Goal: Information Seeking & Learning: Learn about a topic

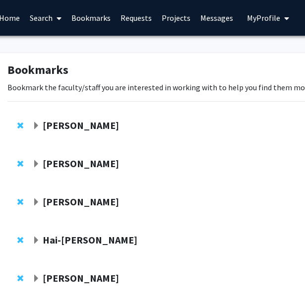
scroll to position [0, 34]
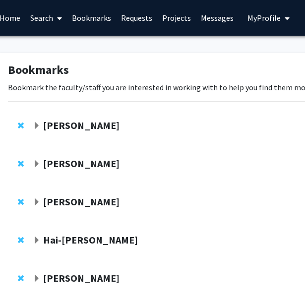
click at [64, 124] on strong "Ishan Barman" at bounding box center [81, 125] width 76 height 12
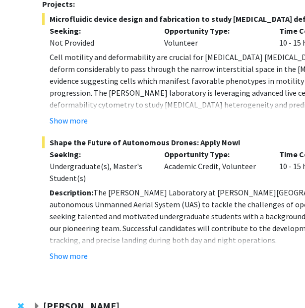
scroll to position [285, 34]
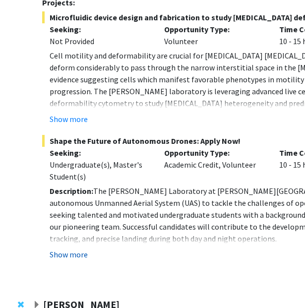
click at [66, 248] on button "Show more" at bounding box center [69, 254] width 38 height 12
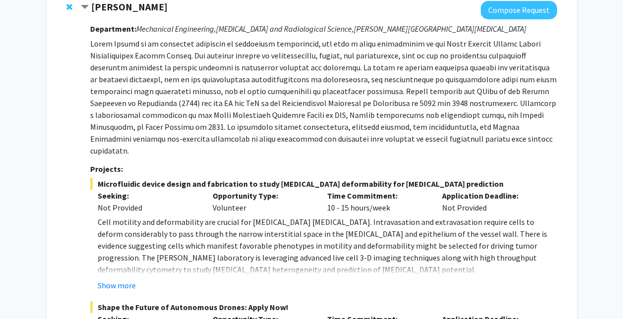
scroll to position [111, 0]
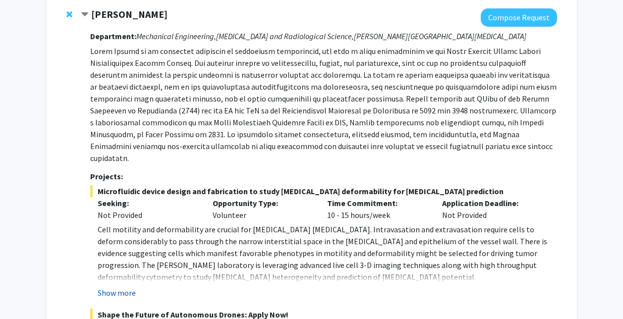
click at [126, 287] on button "Show more" at bounding box center [117, 293] width 38 height 12
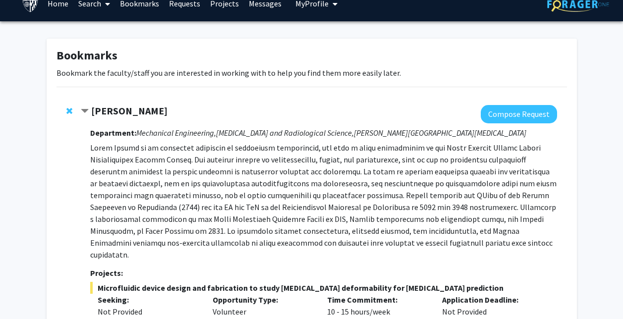
scroll to position [13, 0]
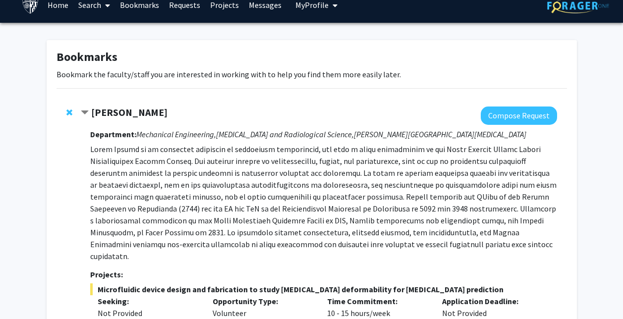
click at [84, 110] on span "Contract Ishan Barman Bookmark" at bounding box center [85, 113] width 8 height 8
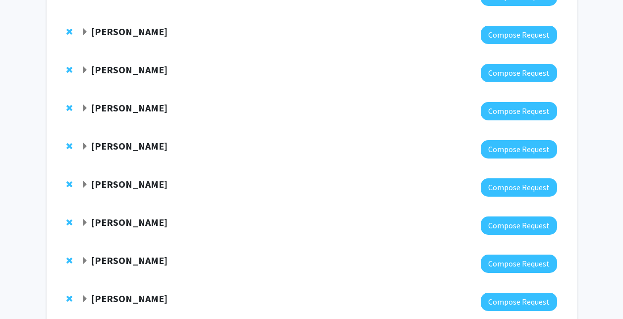
scroll to position [401, 0]
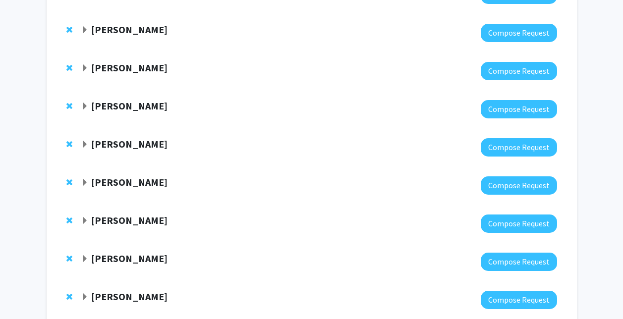
click at [96, 105] on strong "Jeff Bulte" at bounding box center [129, 106] width 76 height 12
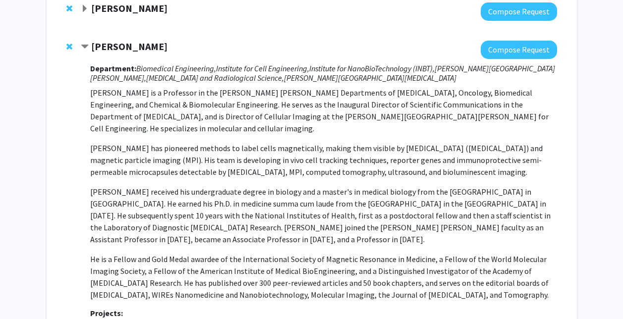
scroll to position [460, 0]
click at [81, 44] on span "Contract Jeff Bulte Bookmark" at bounding box center [85, 48] width 8 height 8
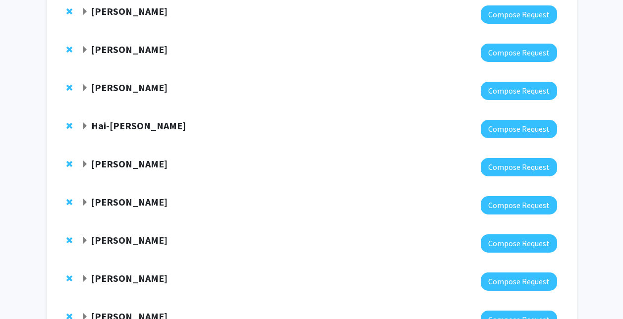
scroll to position [114, 0]
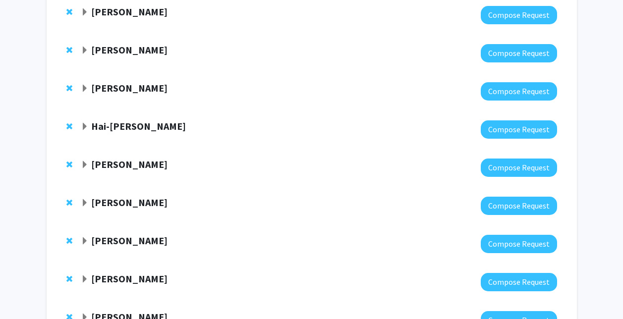
click at [85, 125] on span "Expand Hai-Quan Mao Bookmark" at bounding box center [85, 127] width 8 height 8
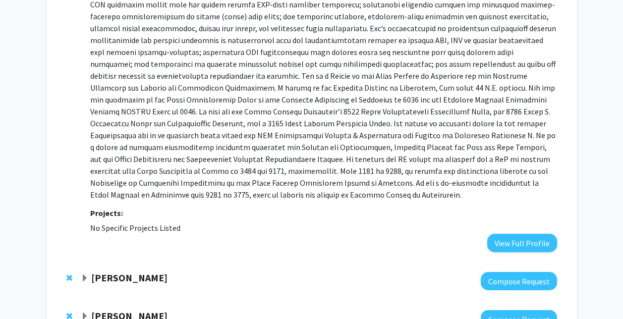
scroll to position [354, 0]
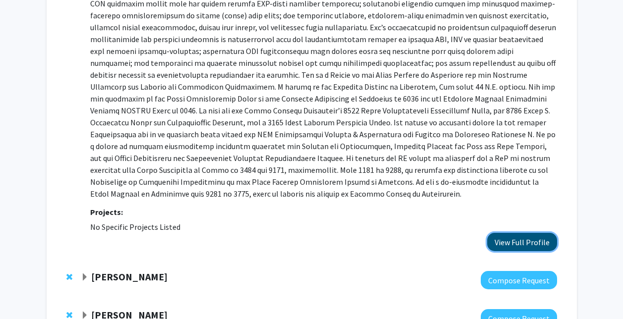
click at [312, 237] on button "View Full Profile" at bounding box center [522, 242] width 70 height 18
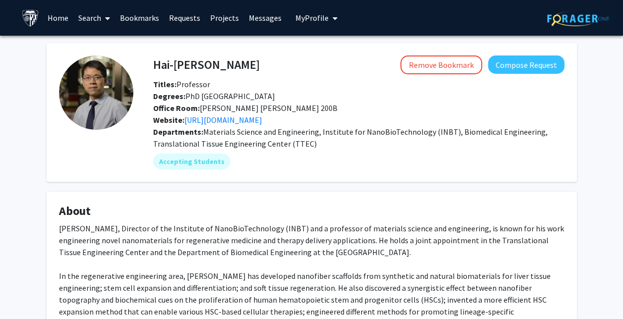
click at [123, 19] on link "Bookmarks" at bounding box center [139, 17] width 49 height 35
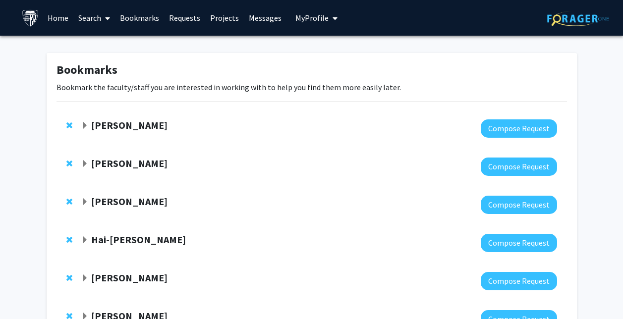
click at [81, 18] on link "Search" at bounding box center [94, 17] width 42 height 35
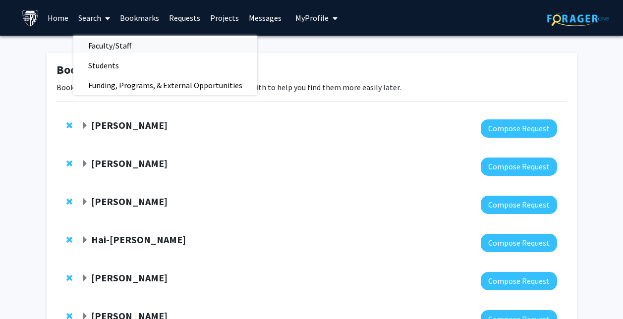
click at [107, 42] on span "Faculty/Staff" at bounding box center [109, 46] width 73 height 20
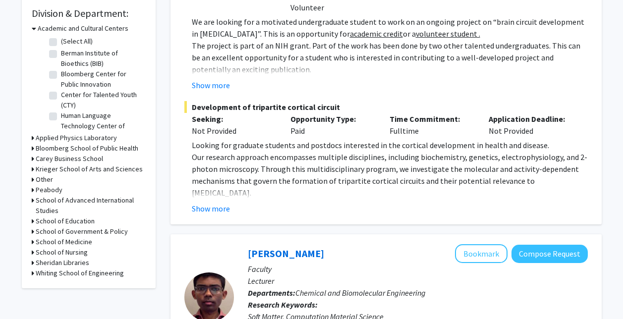
scroll to position [298, 0]
click at [68, 275] on h3 "Whiting School of Engineering" at bounding box center [80, 273] width 88 height 10
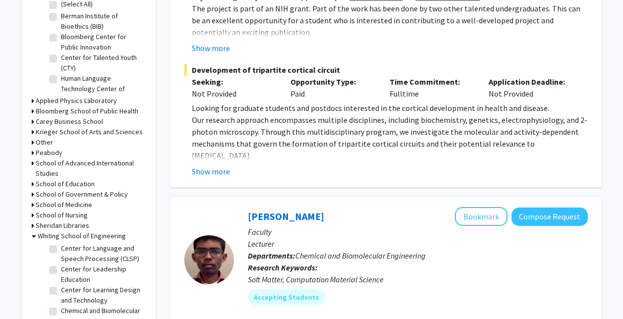
scroll to position [0, 0]
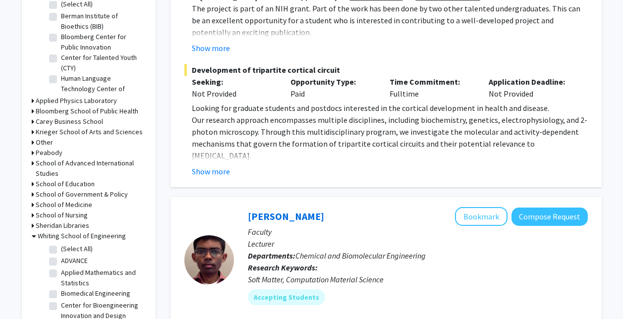
click at [50, 245] on fg-checkbox "(Select All) (Select All)" at bounding box center [96, 250] width 94 height 12
click at [61, 252] on label "(Select All)" at bounding box center [77, 249] width 32 height 10
click at [61, 250] on input "(Select All)" at bounding box center [64, 247] width 6 height 6
checkbox input "true"
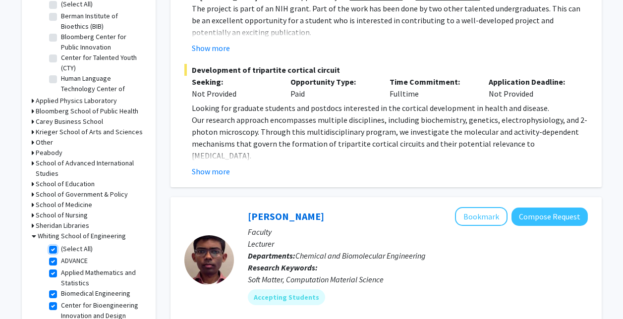
checkbox input "true"
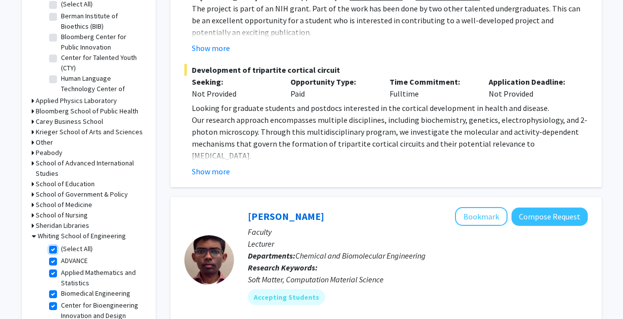
checkbox input "true"
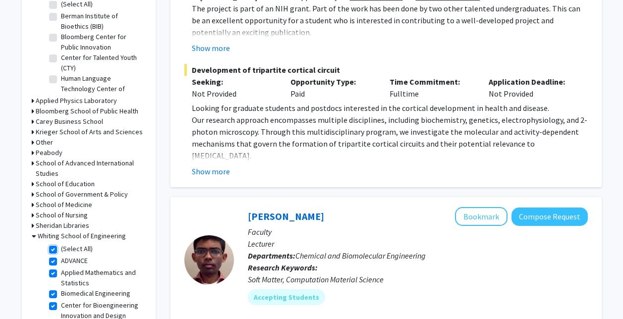
checkbox input "true"
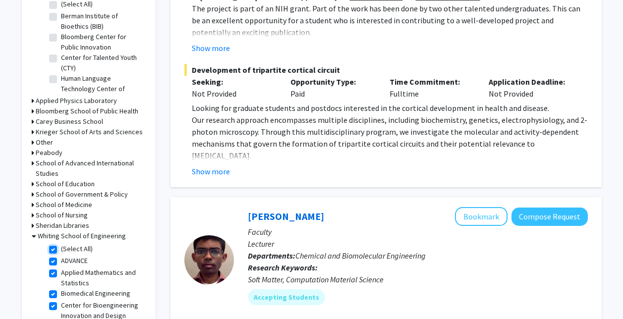
checkbox input "true"
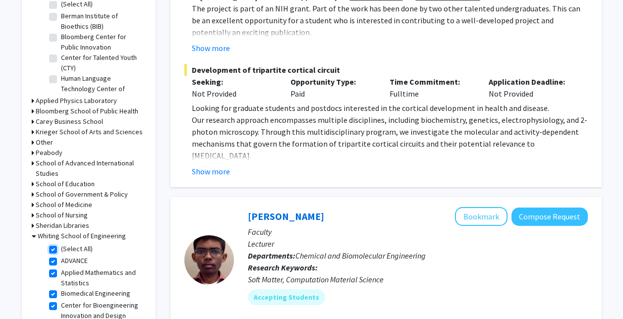
checkbox input "true"
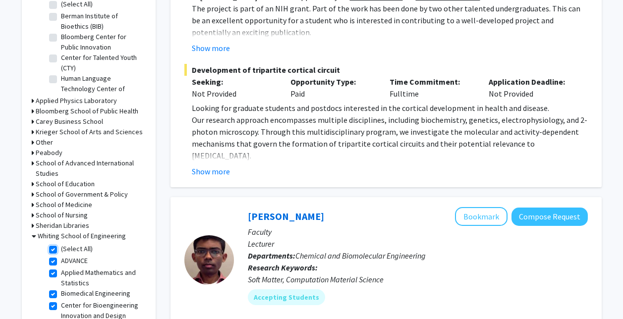
checkbox input "true"
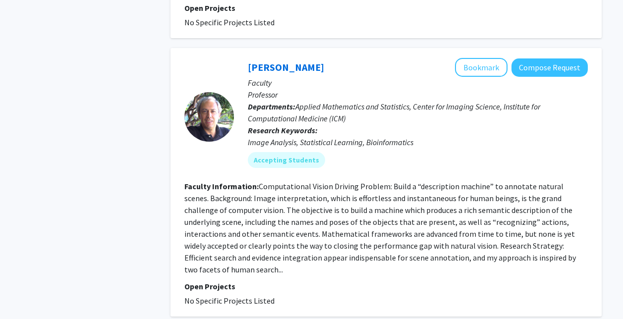
scroll to position [3631, 0]
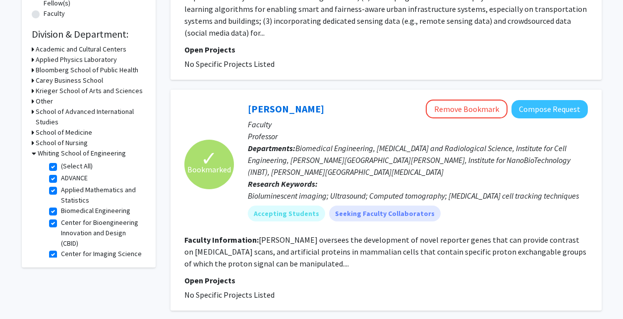
scroll to position [344, 0]
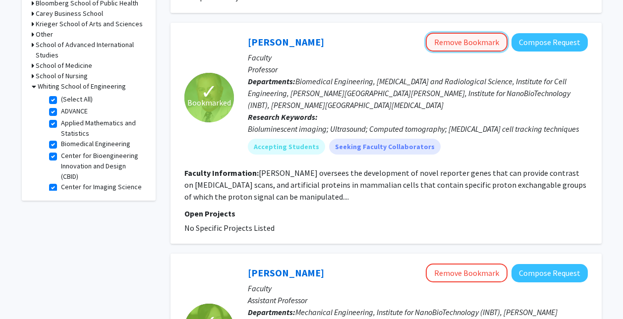
click at [472, 42] on button "Remove Bookmark" at bounding box center [467, 42] width 82 height 19
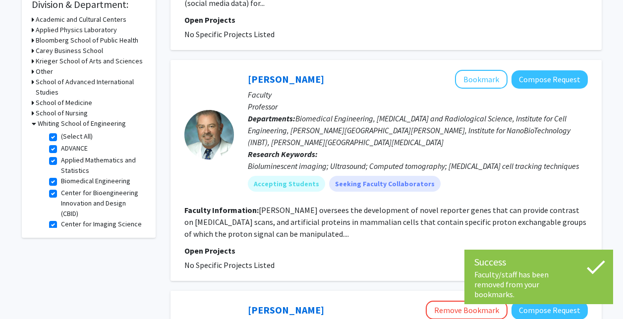
scroll to position [308, 0]
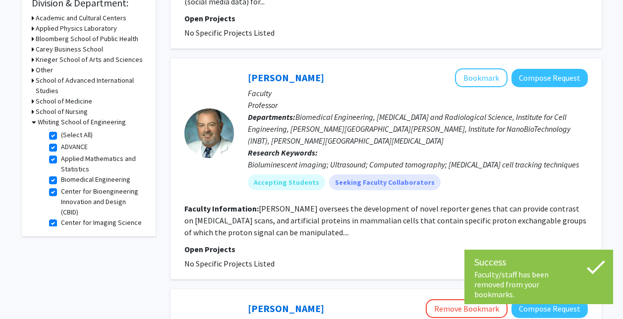
click at [593, 275] on icon at bounding box center [596, 268] width 18 height 14
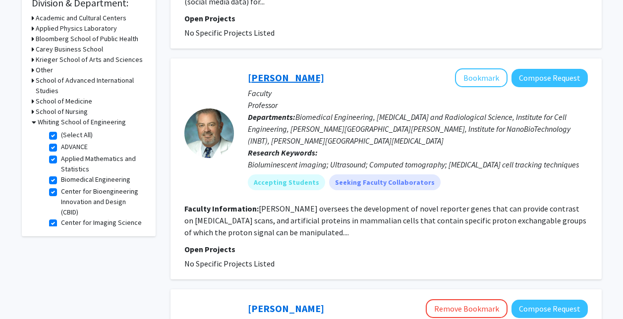
click at [279, 79] on link "Jeff Bulte" at bounding box center [286, 77] width 76 height 12
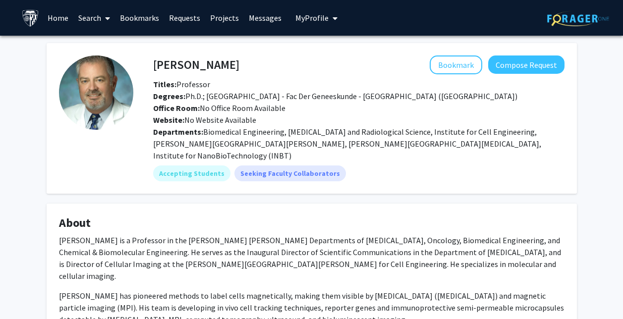
click at [165, 61] on h4 "Jeff Bulte" at bounding box center [196, 65] width 86 height 18
copy h4 "Jeff Bulte"
click at [395, 216] on h4 "About" at bounding box center [312, 223] width 506 height 14
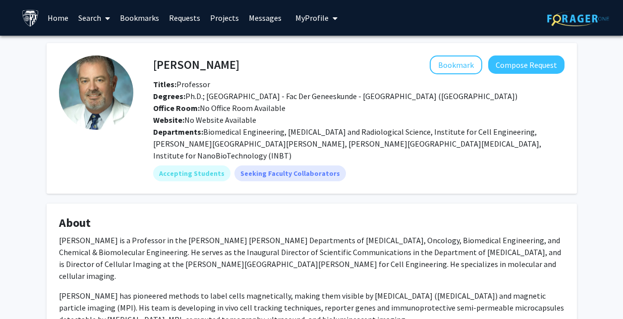
click at [141, 18] on link "Bookmarks" at bounding box center [139, 17] width 49 height 35
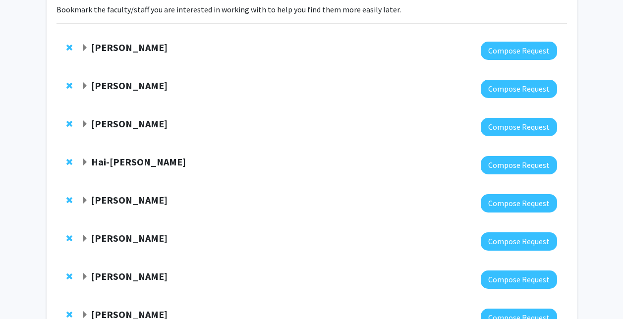
scroll to position [89, 0]
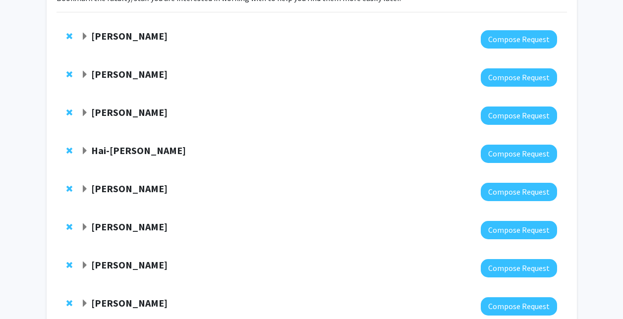
click at [111, 79] on strong "Denis Wirtz" at bounding box center [129, 74] width 76 height 12
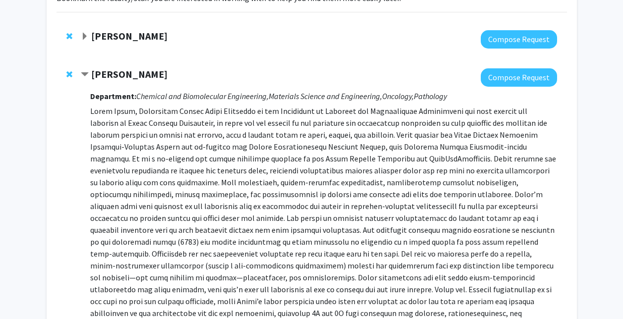
click at [109, 76] on strong "Denis Wirtz" at bounding box center [129, 74] width 76 height 12
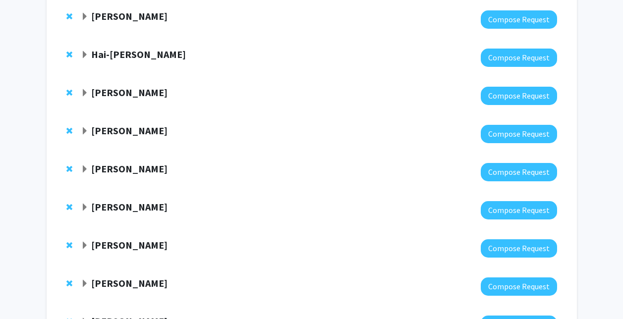
scroll to position [0, 0]
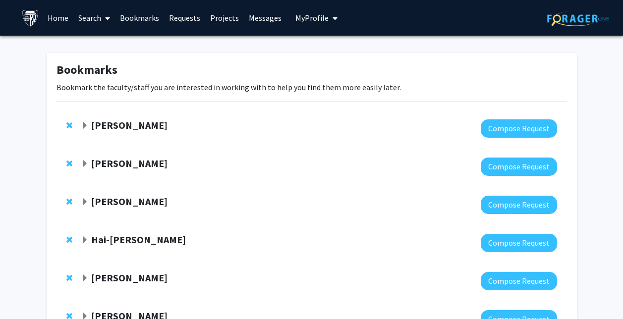
click at [91, 15] on link "Search" at bounding box center [94, 17] width 42 height 35
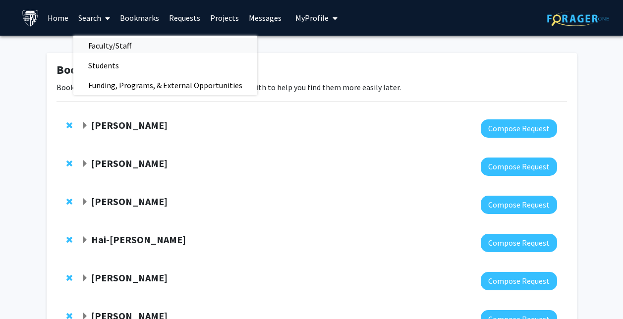
click at [116, 47] on span "Faculty/Staff" at bounding box center [109, 46] width 73 height 20
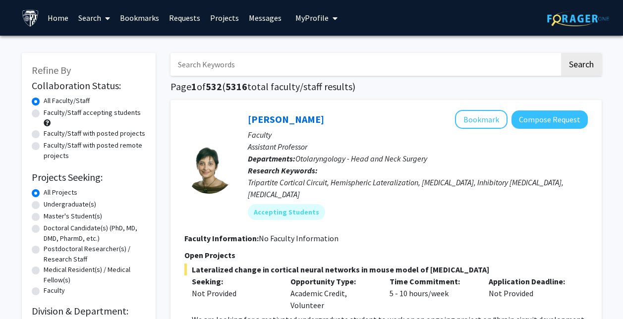
click at [211, 62] on input "Search Keywords" at bounding box center [365, 64] width 389 height 23
click at [561, 53] on button "Search" at bounding box center [581, 64] width 41 height 23
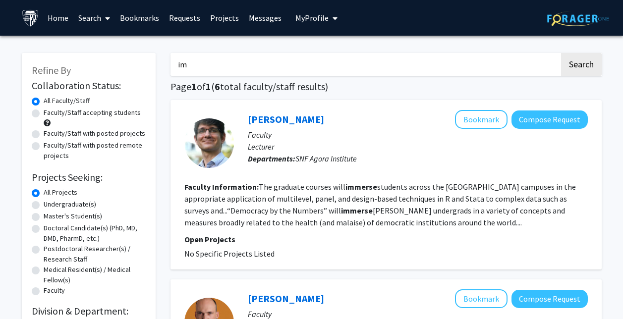
type input "i"
type input "krieger"
click at [561, 53] on button "Search" at bounding box center [581, 64] width 41 height 23
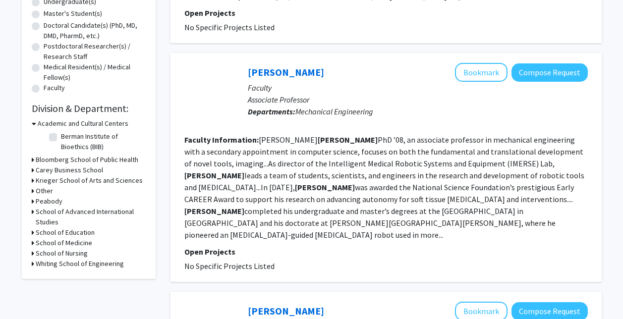
scroll to position [203, 0]
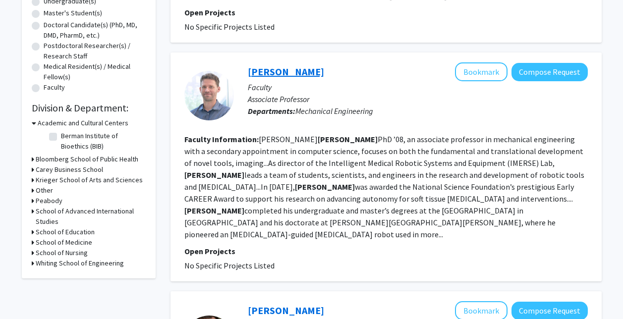
click at [261, 70] on link "Axel Krieger" at bounding box center [286, 71] width 76 height 12
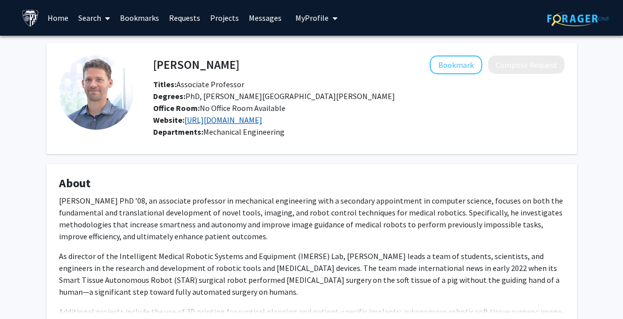
click at [245, 121] on link "https://imerse.lcsr.jhu.edu/" at bounding box center [223, 120] width 78 height 10
click at [369, 145] on fg-card "Axel Krieger Bookmark Compose Request Titles: Associate Professor Degrees: PhD,…" at bounding box center [312, 98] width 530 height 111
click at [58, 16] on link "Home" at bounding box center [58, 17] width 31 height 35
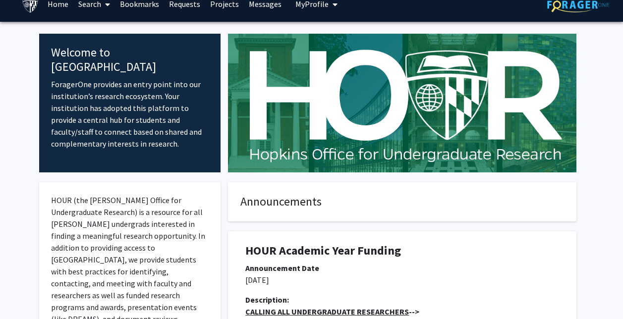
scroll to position [10, 0]
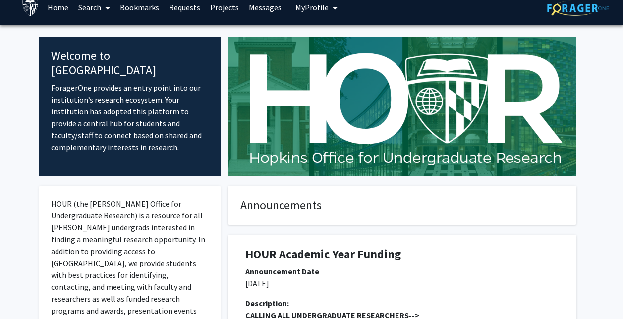
click at [88, 6] on link "Search" at bounding box center [94, 7] width 42 height 35
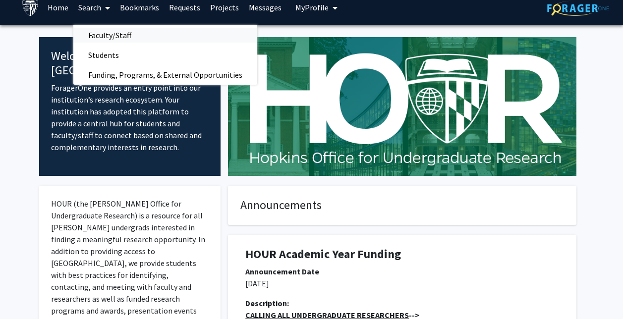
click at [102, 33] on span "Faculty/Staff" at bounding box center [109, 35] width 73 height 20
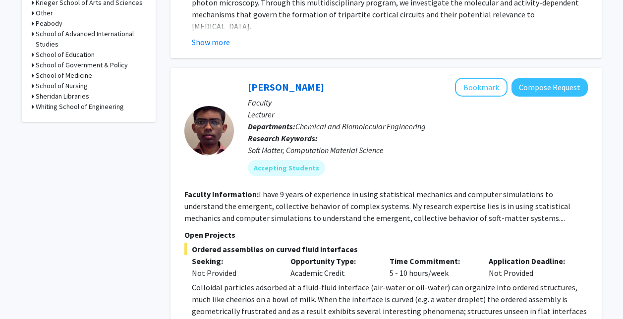
scroll to position [463, 0]
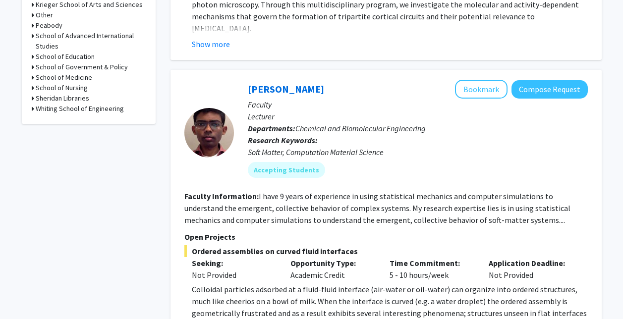
click at [74, 108] on h3 "Whiting School of Engineering" at bounding box center [80, 109] width 88 height 10
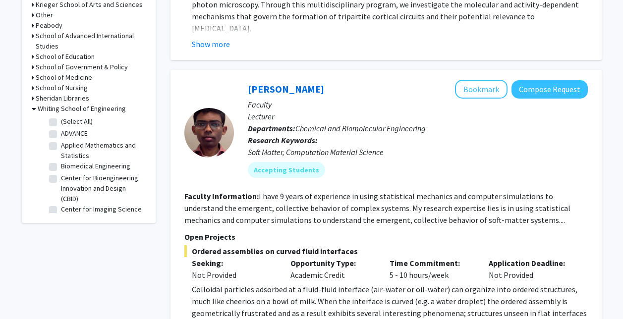
click at [61, 119] on label "(Select All)" at bounding box center [77, 122] width 32 height 10
click at [61, 119] on input "(Select All)" at bounding box center [64, 120] width 6 height 6
checkbox input "true"
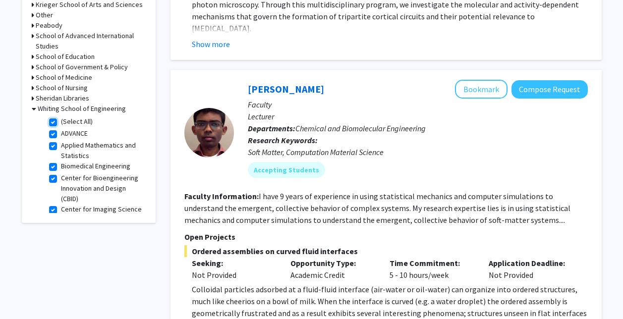
checkbox input "true"
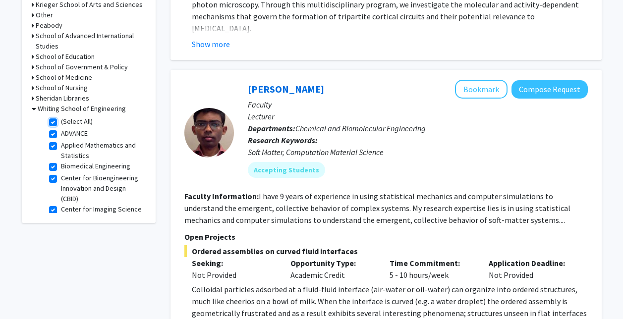
checkbox input "true"
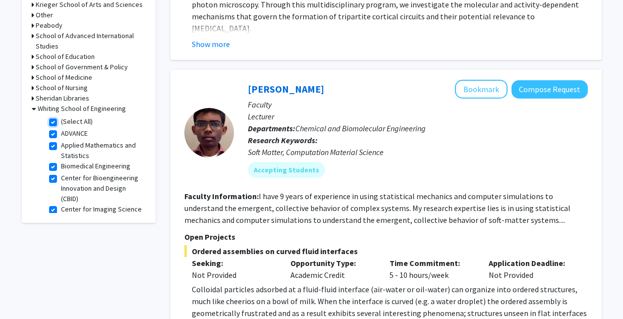
checkbox input "true"
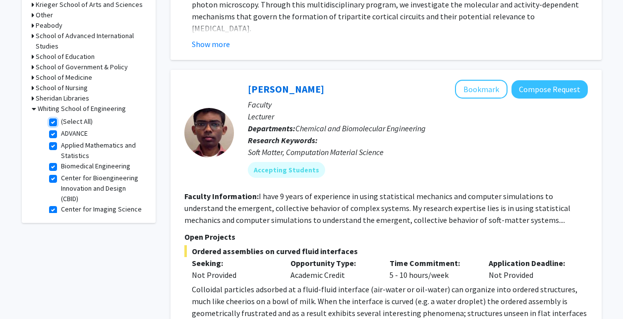
checkbox input "true"
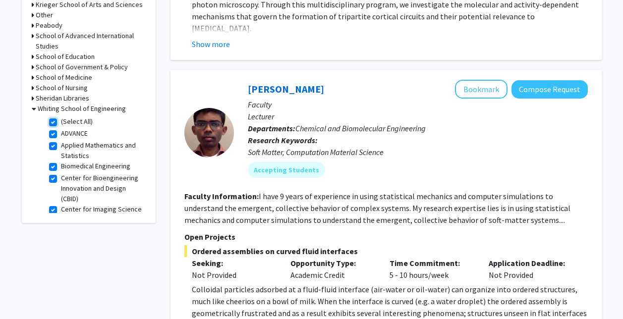
checkbox input "true"
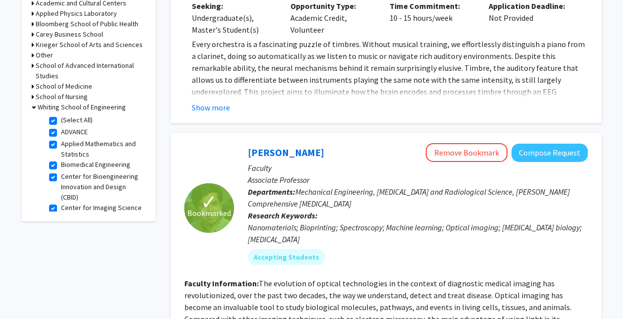
scroll to position [323, 0]
click at [33, 110] on icon at bounding box center [34, 108] width 4 height 10
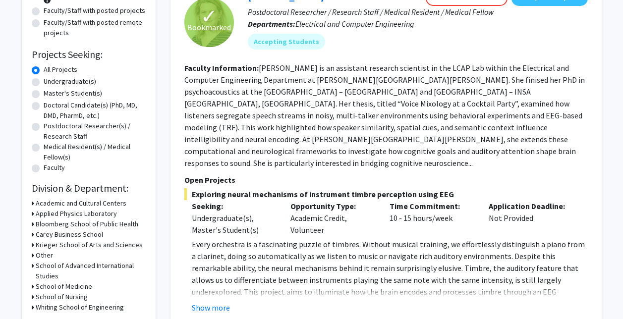
scroll to position [106, 0]
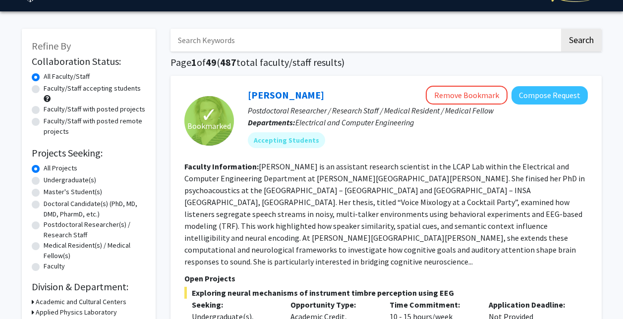
scroll to position [20, 0]
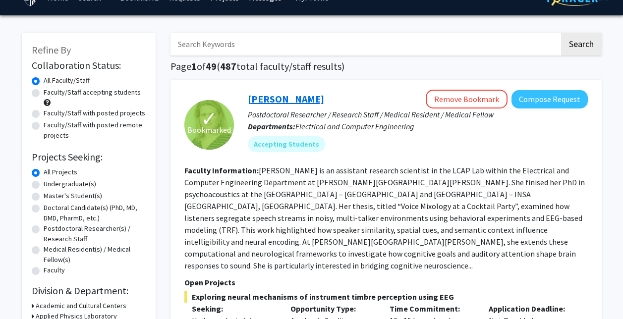
click at [324, 96] on link "Moira-Phoebe Huet" at bounding box center [286, 99] width 76 height 12
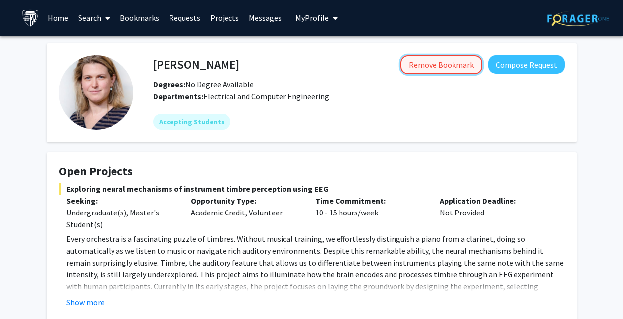
click at [448, 58] on button "Remove Bookmark" at bounding box center [442, 65] width 82 height 19
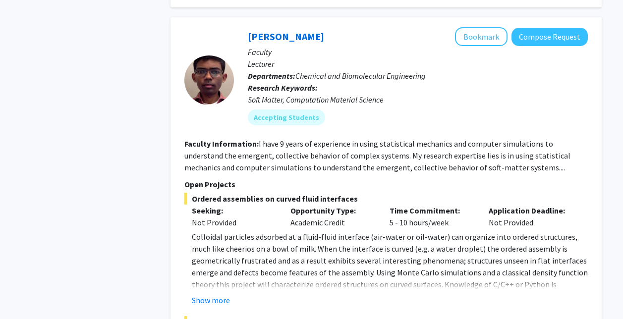
scroll to position [979, 0]
click at [205, 294] on button "Show more" at bounding box center [211, 300] width 38 height 12
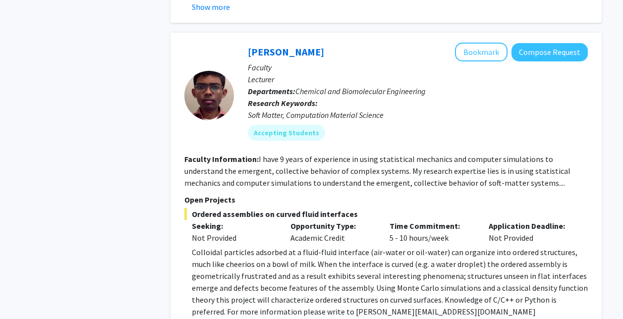
scroll to position [964, 0]
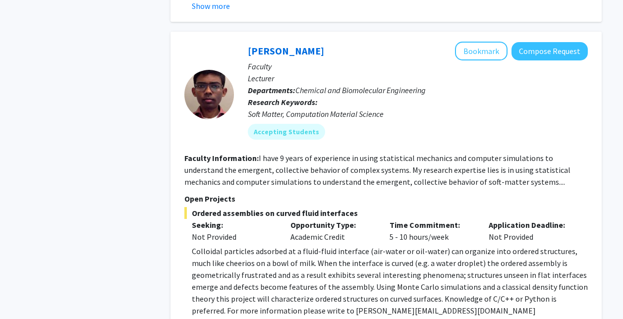
click at [433, 96] on p "Research Keywords: Soft Matter, Computation Material Science" at bounding box center [418, 108] width 340 height 24
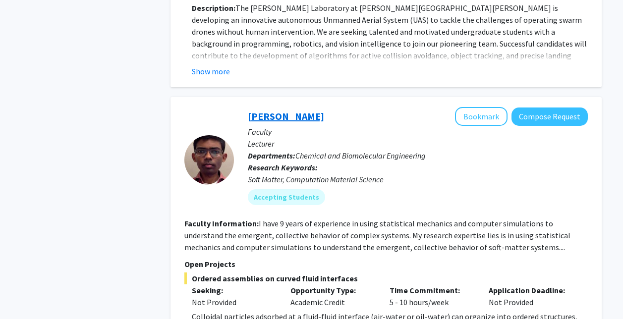
scroll to position [898, 0]
click at [282, 111] on link "John Edison" at bounding box center [286, 117] width 76 height 12
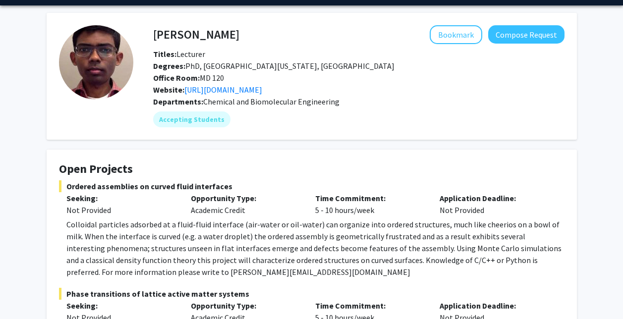
scroll to position [34, 0]
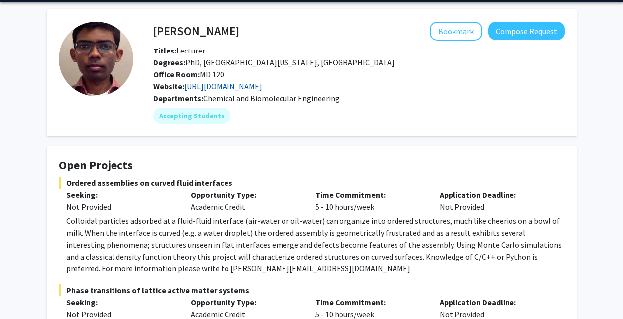
click at [262, 87] on link "https://scholar.google.com/citations?user=yWxV9JYAAAAJ&hl=en" at bounding box center [223, 86] width 78 height 10
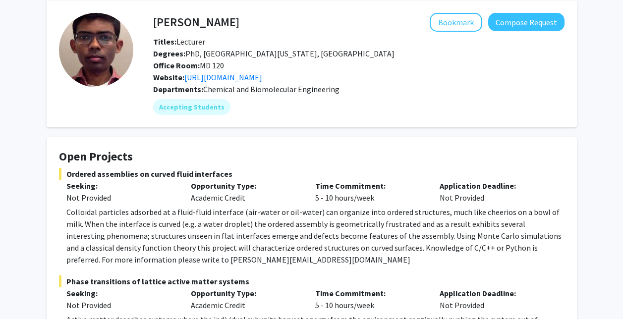
scroll to position [0, 0]
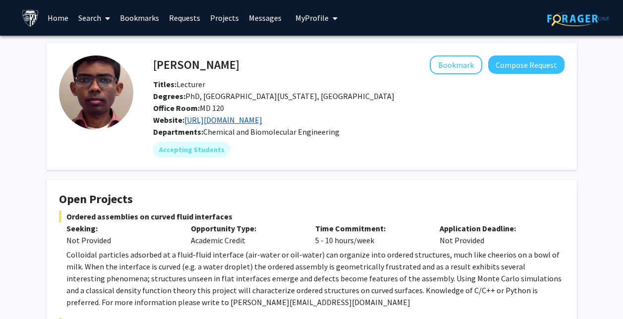
click at [208, 121] on link "https://scholar.google.com/citations?user=yWxV9JYAAAAJ&hl=en" at bounding box center [223, 120] width 78 height 10
click at [467, 60] on button "Bookmark" at bounding box center [456, 65] width 53 height 19
click at [98, 20] on link "Search" at bounding box center [94, 17] width 42 height 35
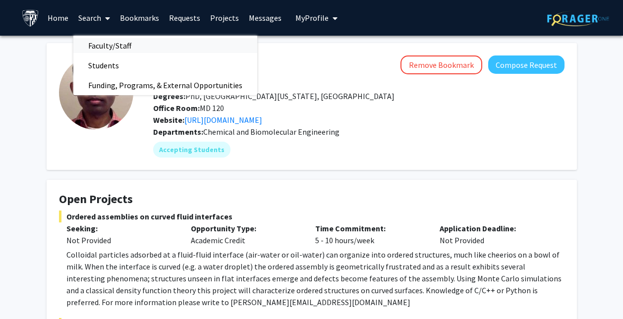
click at [109, 39] on span "Faculty/Staff" at bounding box center [109, 46] width 73 height 20
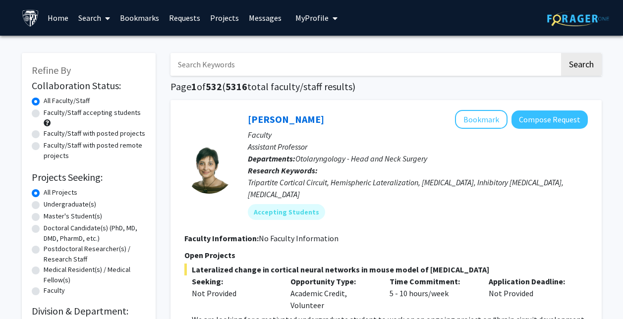
click at [228, 62] on input "Search Keywords" at bounding box center [365, 64] width 389 height 23
type input "greenberg"
click at [561, 53] on button "Search" at bounding box center [581, 64] width 41 height 23
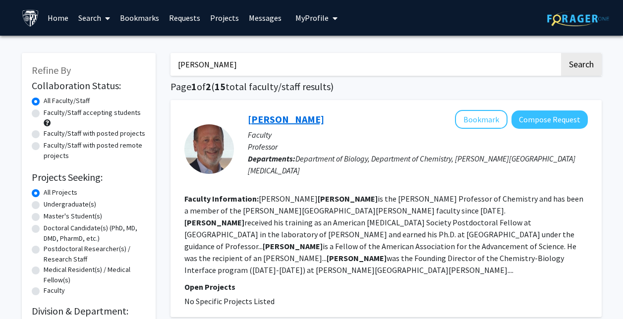
click at [302, 121] on link "Marc Greenberg" at bounding box center [286, 119] width 76 height 12
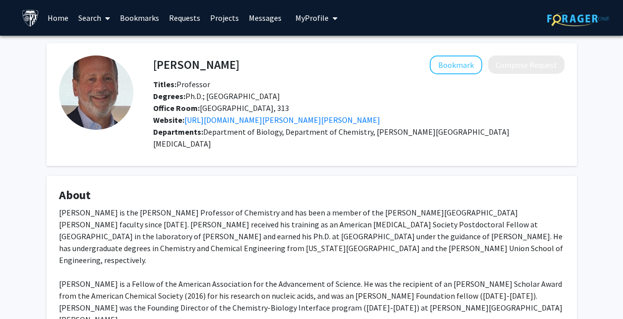
click at [378, 176] on fg-card "About Marc Greenberg is the Vernon K. Krieble Professor of Chemistry and has be…" at bounding box center [312, 257] width 530 height 162
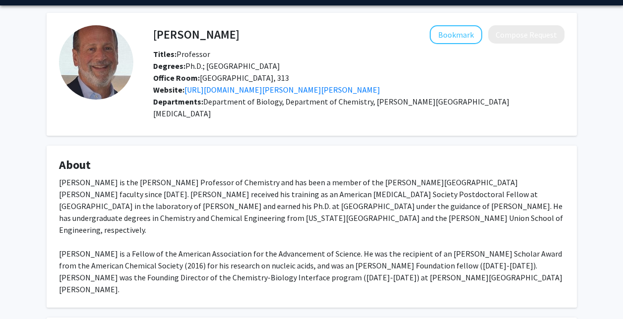
scroll to position [25, 0]
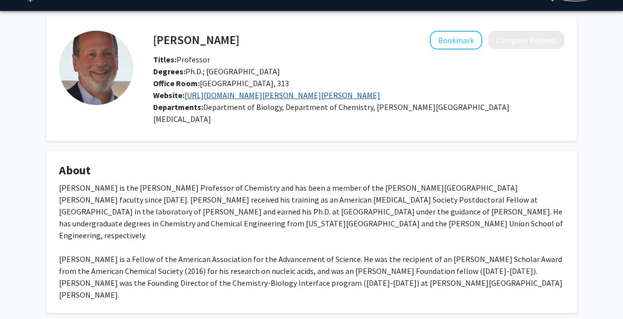
click at [231, 91] on link "https://sites.krieger.jhu.edu/greenberg/" at bounding box center [282, 95] width 196 height 10
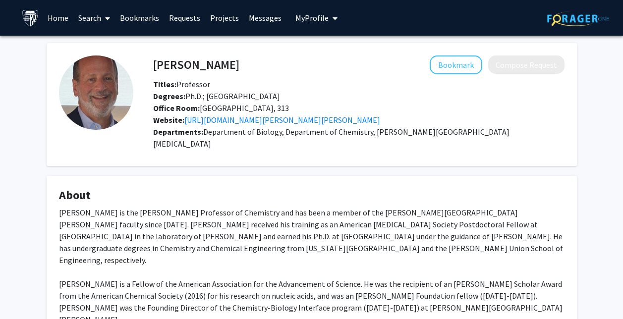
click at [125, 17] on link "Bookmarks" at bounding box center [139, 17] width 49 height 35
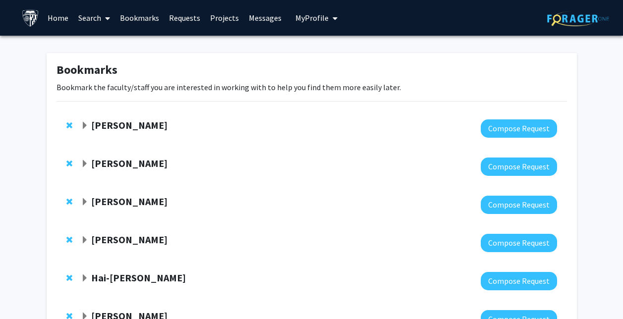
click at [88, 21] on link "Search" at bounding box center [94, 17] width 42 height 35
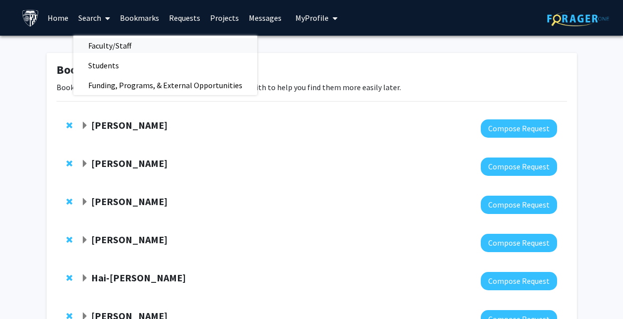
click at [104, 46] on span "Faculty/Staff" at bounding box center [109, 46] width 73 height 20
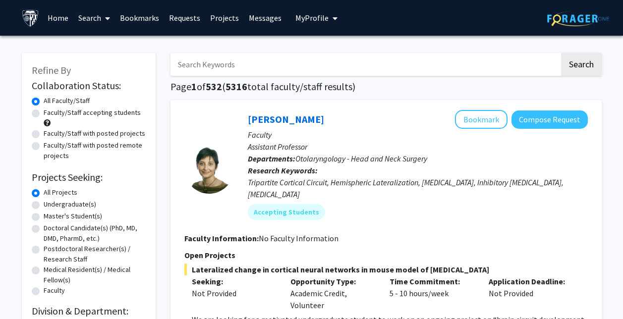
click at [242, 61] on input "Search Keywords" at bounding box center [365, 64] width 389 height 23
click at [561, 53] on button "Search" at bounding box center [581, 64] width 41 height 23
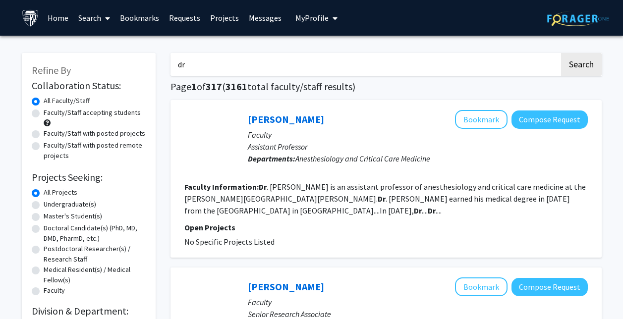
type input "d"
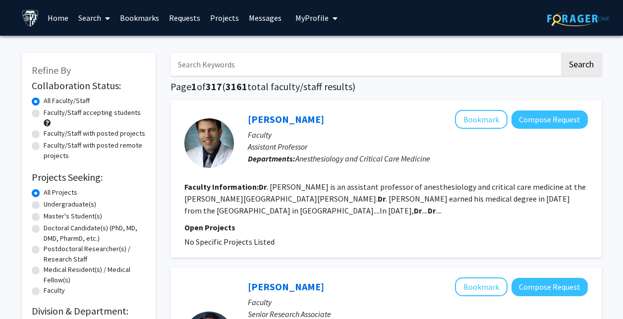
click at [213, 62] on input "Search Keywords" at bounding box center [365, 64] width 389 height 23
type input "sunita"
click at [561, 53] on button "Search" at bounding box center [581, 64] width 41 height 23
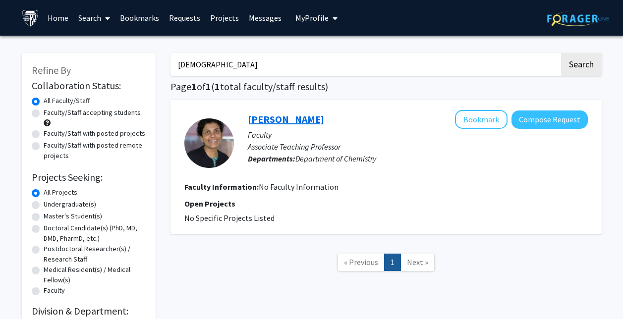
click at [311, 118] on link "Sunita Thyagarajan" at bounding box center [286, 119] width 76 height 12
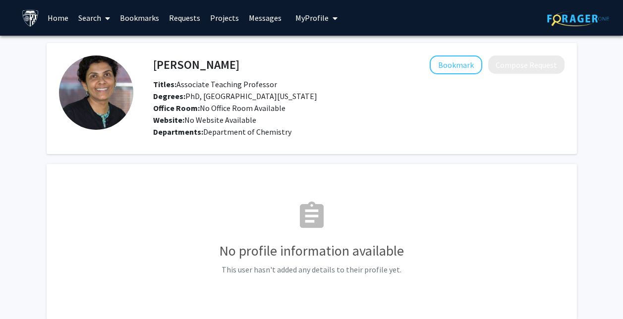
click at [139, 17] on link "Bookmarks" at bounding box center [139, 17] width 49 height 35
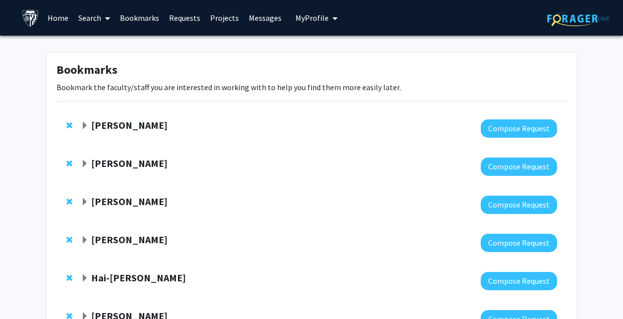
click at [96, 17] on link "Search" at bounding box center [94, 17] width 42 height 35
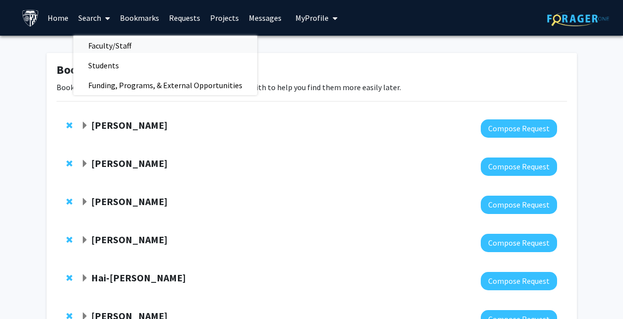
click at [106, 41] on span "Faculty/Staff" at bounding box center [109, 46] width 73 height 20
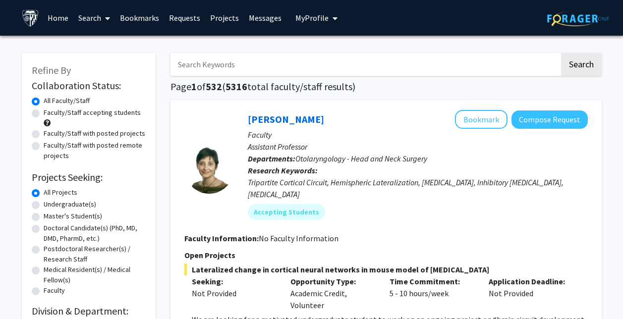
click at [236, 69] on input "Search Keywords" at bounding box center [365, 64] width 389 height 23
click at [237, 61] on input "Search Keywords" at bounding box center [365, 64] width 389 height 23
click at [279, 67] on input "Search Keywords" at bounding box center [365, 64] width 389 height 23
type input "l"
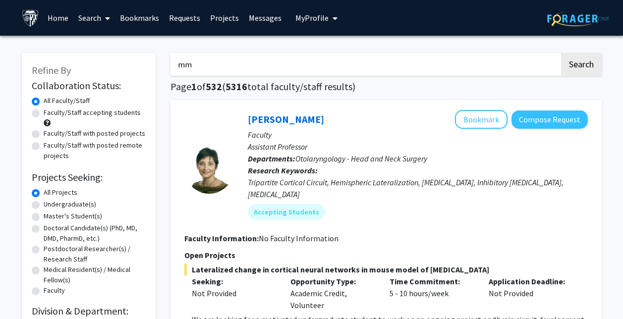
type input "m"
type input "M"
type input "o"
click at [292, 63] on input "Search Keywords" at bounding box center [365, 64] width 389 height 23
type input "p"
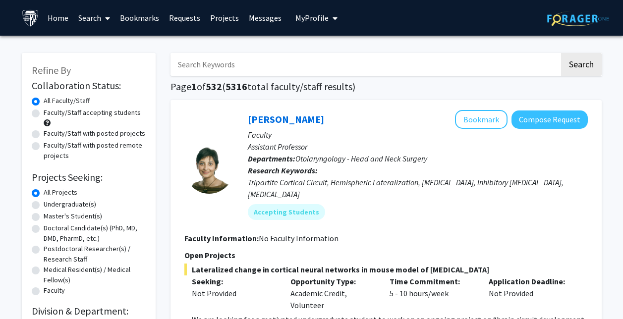
click at [385, 70] on input "Search Keywords" at bounding box center [365, 64] width 389 height 23
type input "i"
type input "flynn"
click at [561, 53] on button "Search" at bounding box center [581, 64] width 41 height 23
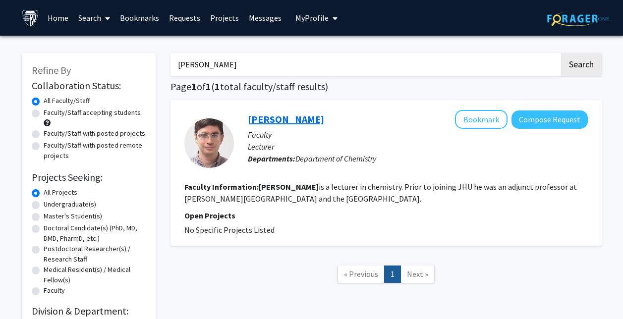
click at [281, 122] on link "Steven Flynn" at bounding box center [286, 119] width 76 height 12
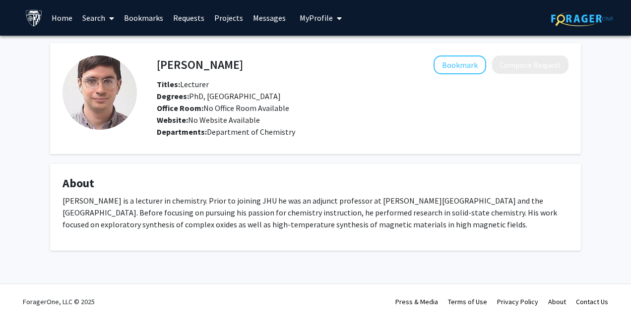
click at [148, 17] on link "Bookmarks" at bounding box center [143, 17] width 49 height 35
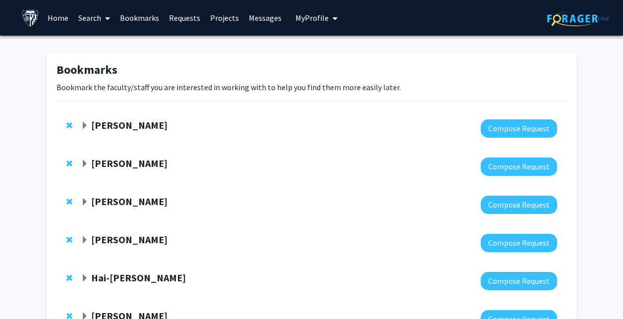
click at [105, 17] on span at bounding box center [105, 18] width 9 height 35
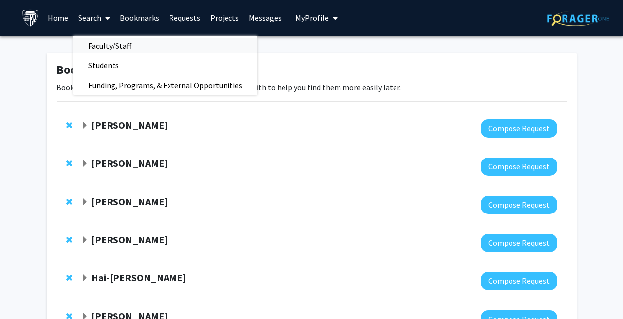
click at [110, 44] on span "Faculty/Staff" at bounding box center [109, 46] width 73 height 20
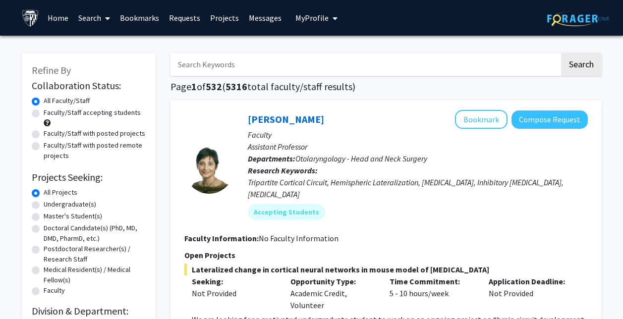
click at [191, 71] on input "Search Keywords" at bounding box center [365, 64] width 389 height 23
click at [561, 53] on button "Search" at bounding box center [581, 64] width 41 height 23
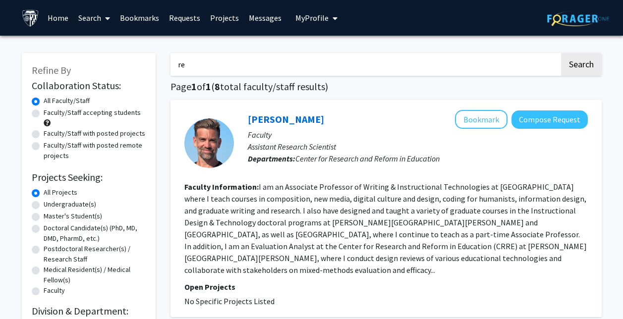
type input "r"
type input "erica matunis"
click at [561, 53] on button "Search" at bounding box center [581, 64] width 41 height 23
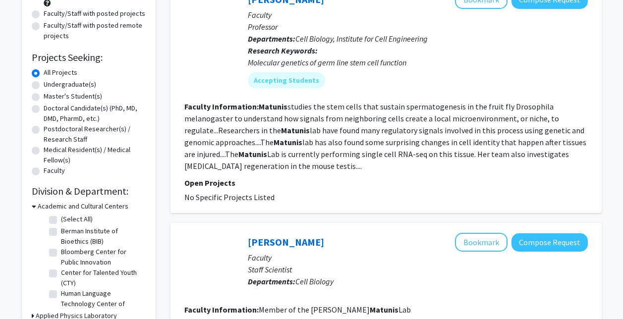
scroll to position [120, 0]
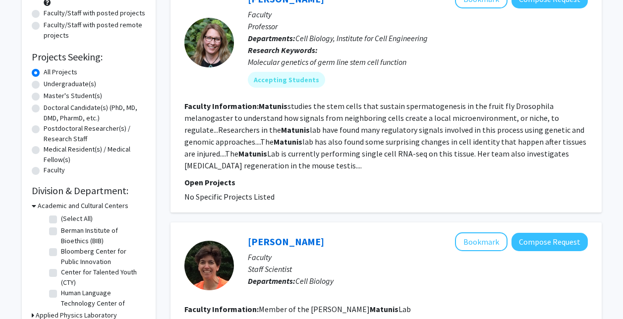
click at [213, 162] on fg-read-more "Matunis studies the stem cells that sustain spermatogenesis in the fruit fly Dr…" at bounding box center [385, 135] width 402 height 69
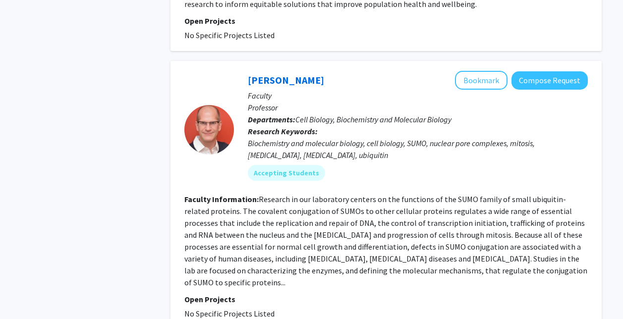
scroll to position [603, 0]
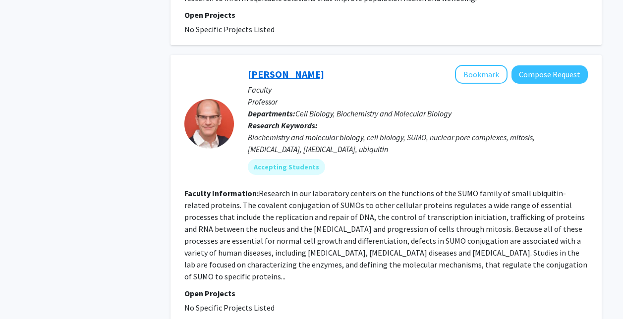
click at [290, 77] on link "Michael Matunis" at bounding box center [286, 74] width 76 height 12
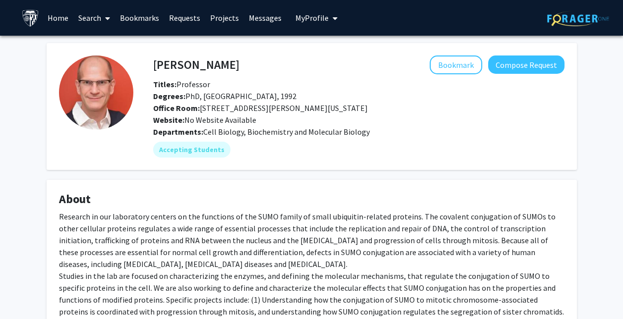
click at [190, 66] on h4 "Michael Matunis" at bounding box center [196, 65] width 86 height 18
copy h4 "Michael Matunis"
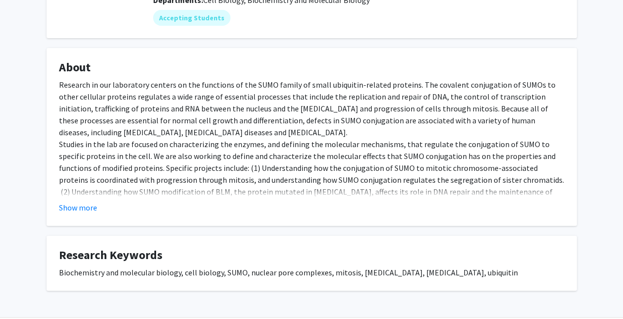
scroll to position [165, 0]
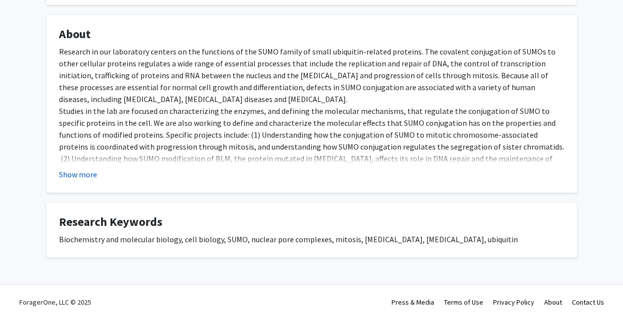
click at [89, 177] on button "Show more" at bounding box center [78, 175] width 38 height 12
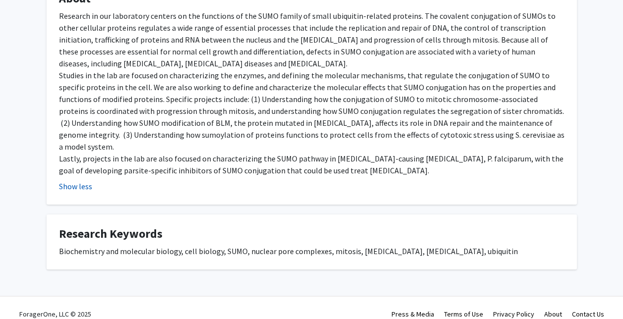
scroll to position [0, 0]
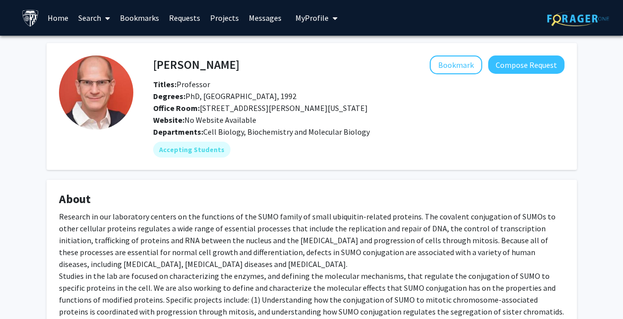
click at [122, 213] on div "Research in our laboratory centers on the functions of the SUMO family of small…" at bounding box center [312, 294] width 506 height 167
click at [88, 21] on link "Search" at bounding box center [94, 17] width 42 height 35
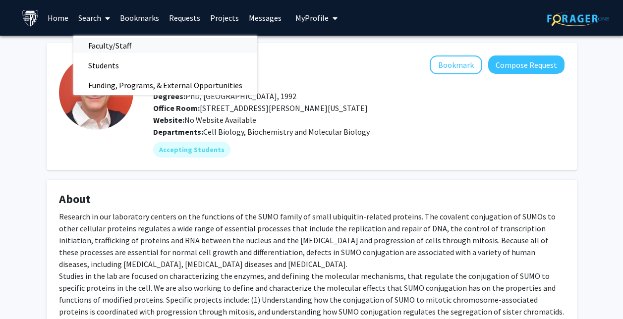
click at [102, 44] on span "Faculty/Staff" at bounding box center [109, 46] width 73 height 20
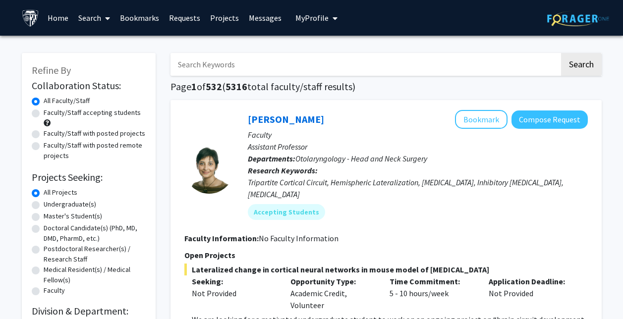
click at [230, 72] on input "Search Keywords" at bounding box center [365, 64] width 389 height 23
type input "cancer"
click at [561, 53] on button "Search" at bounding box center [581, 64] width 41 height 23
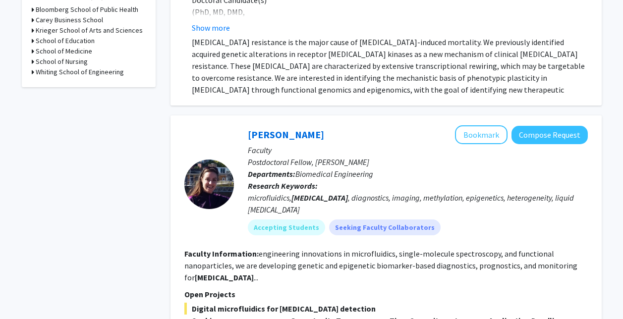
scroll to position [329, 0]
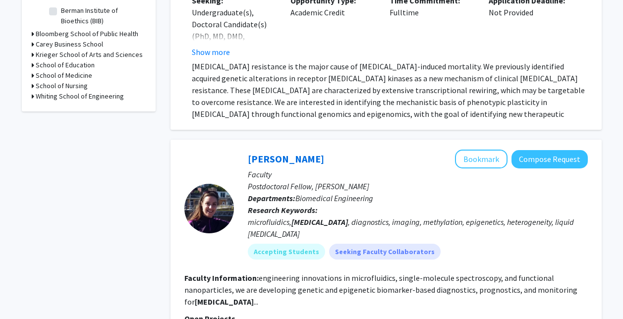
click at [106, 97] on h3 "Whiting School of Engineering" at bounding box center [80, 96] width 88 height 10
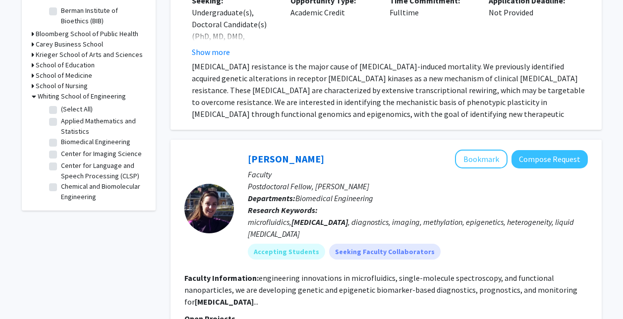
click at [73, 110] on label "(Select All)" at bounding box center [77, 109] width 32 height 10
click at [67, 110] on input "(Select All)" at bounding box center [64, 107] width 6 height 6
checkbox input "true"
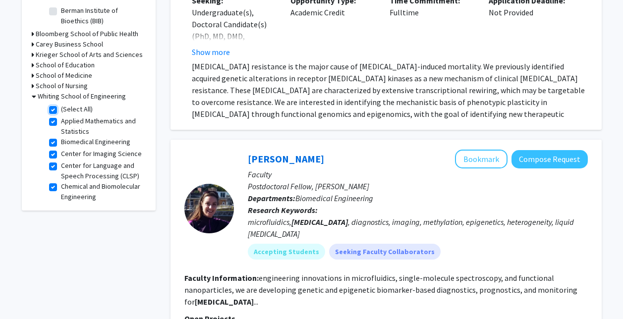
checkbox input "true"
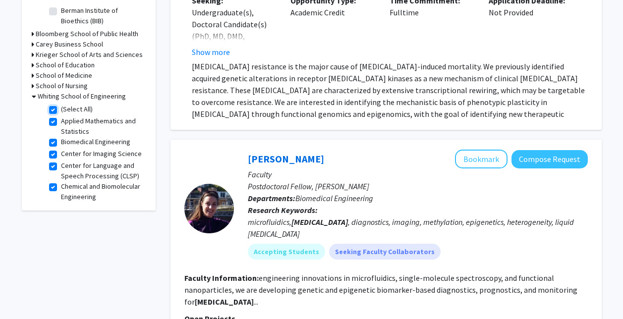
checkbox input "true"
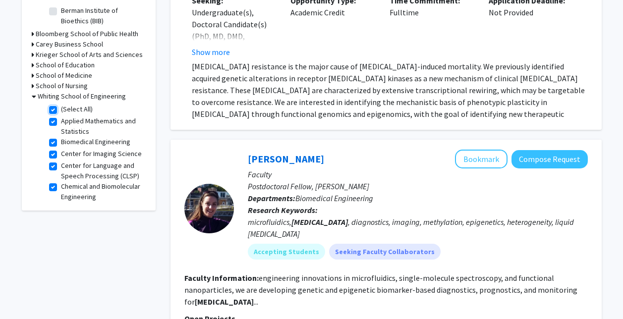
checkbox input "true"
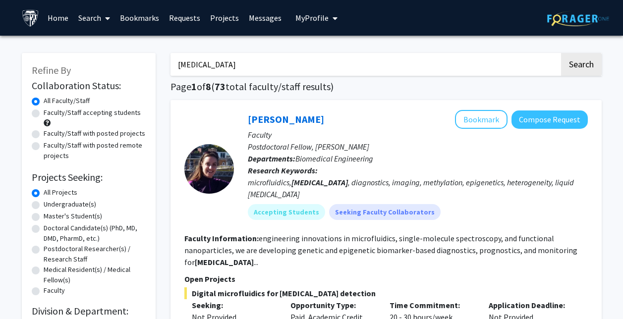
click at [131, 14] on link "Bookmarks" at bounding box center [139, 17] width 49 height 35
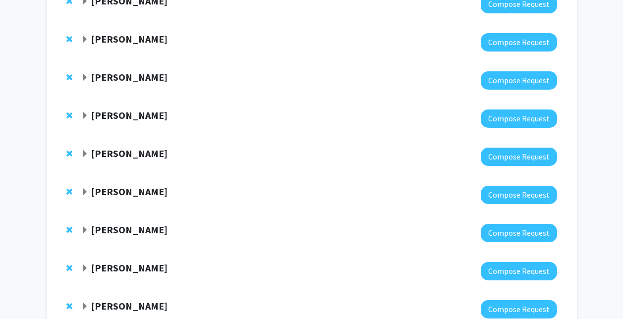
scroll to position [539, 0]
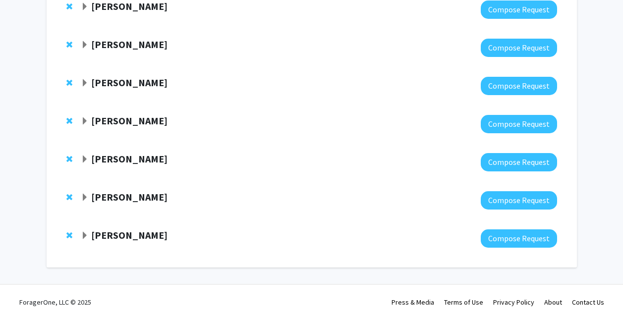
click at [116, 233] on strong "Jean Kim" at bounding box center [129, 235] width 76 height 12
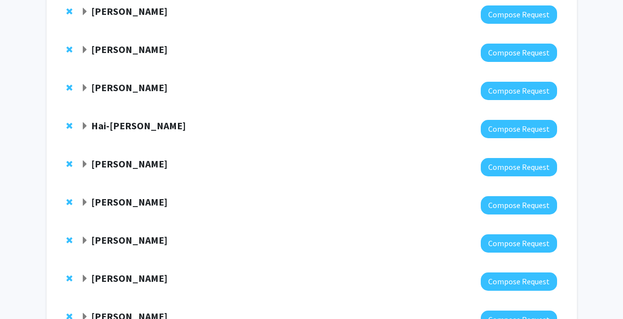
scroll to position [0, 0]
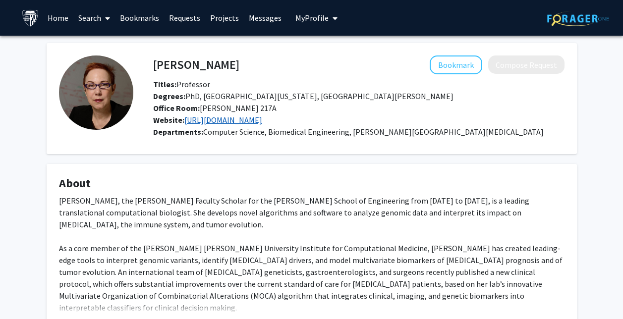
click at [251, 119] on link "[URL][DOMAIN_NAME]" at bounding box center [223, 120] width 78 height 10
click at [409, 109] on div "Office Room: [PERSON_NAME] 217A" at bounding box center [359, 108] width 426 height 12
click at [443, 58] on button "Bookmark" at bounding box center [456, 65] width 53 height 19
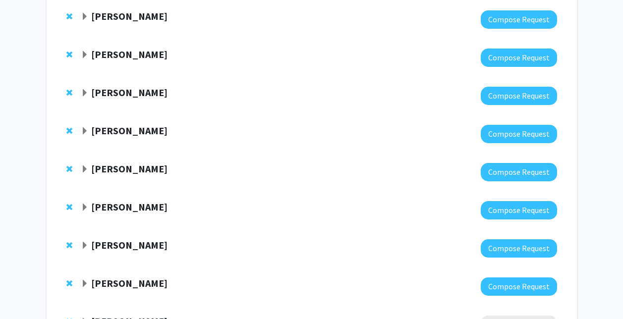
scroll to position [577, 0]
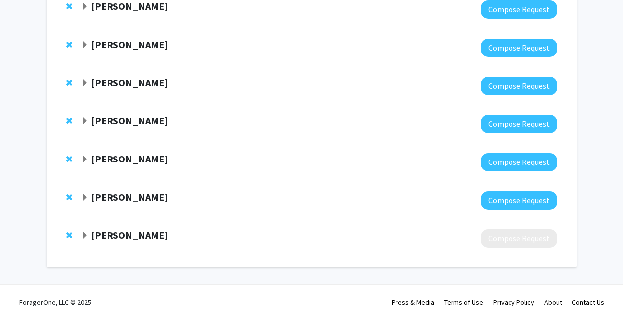
click at [116, 235] on strong "Rachel Karchin" at bounding box center [129, 235] width 76 height 12
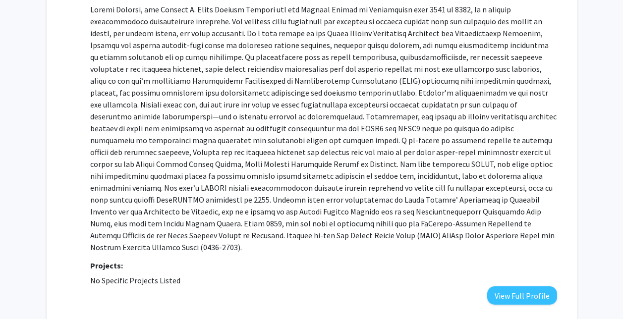
scroll to position [842, 0]
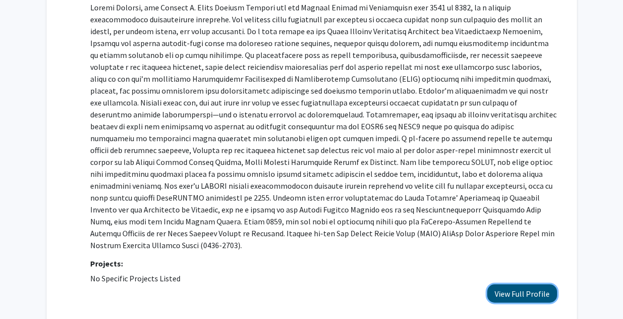
click at [512, 285] on button "View Full Profile" at bounding box center [522, 294] width 70 height 18
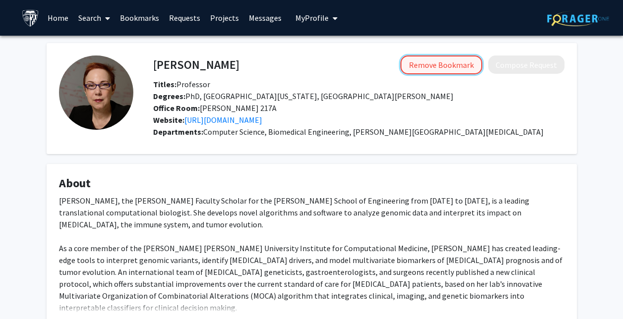
click at [424, 57] on button "Remove Bookmark" at bounding box center [442, 65] width 82 height 19
click at [125, 21] on link "Bookmarks" at bounding box center [139, 17] width 49 height 35
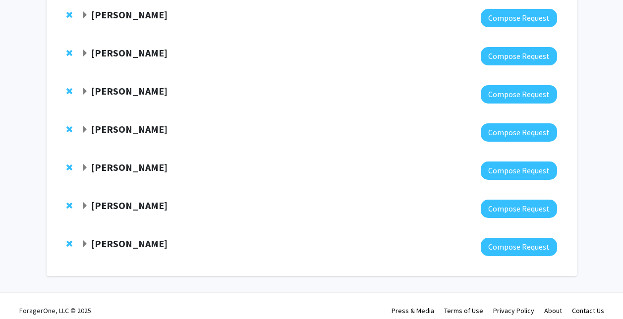
scroll to position [539, 0]
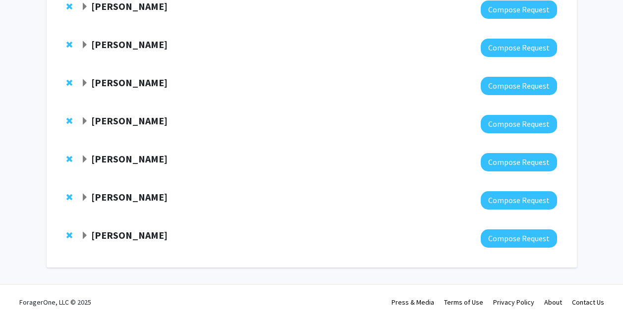
click at [110, 245] on div at bounding box center [319, 239] width 476 height 18
click at [107, 237] on strong "[PERSON_NAME]" at bounding box center [129, 235] width 76 height 12
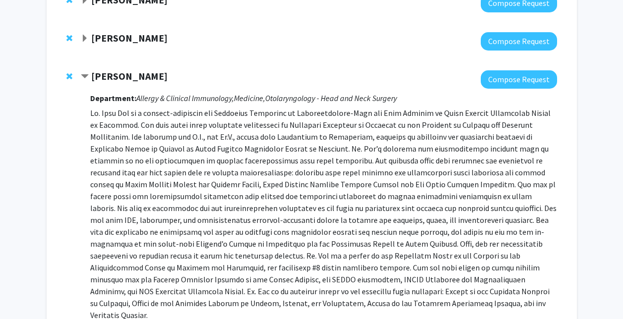
scroll to position [698, 0]
click at [110, 78] on strong "[PERSON_NAME]" at bounding box center [129, 76] width 76 height 12
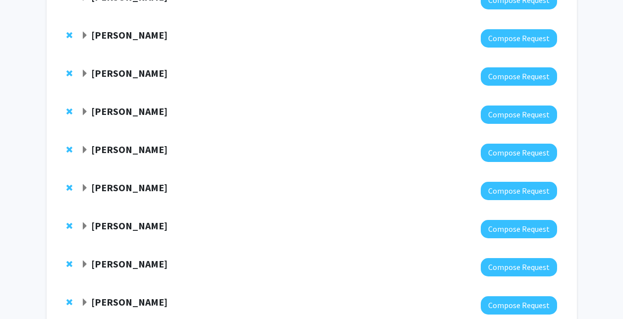
scroll to position [539, 0]
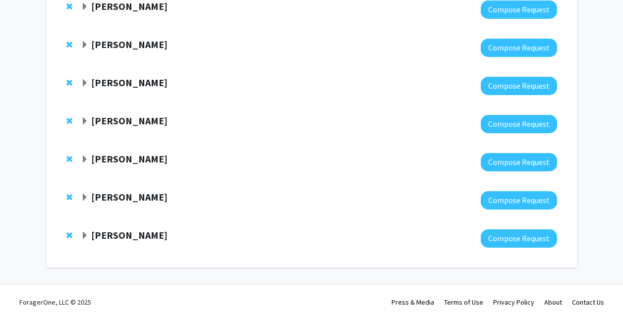
click at [119, 195] on strong "[PERSON_NAME]" at bounding box center [129, 197] width 76 height 12
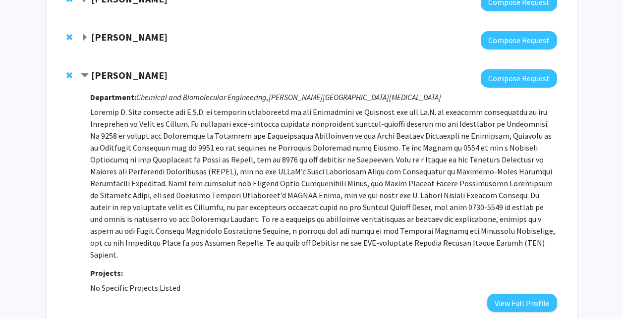
scroll to position [660, 0]
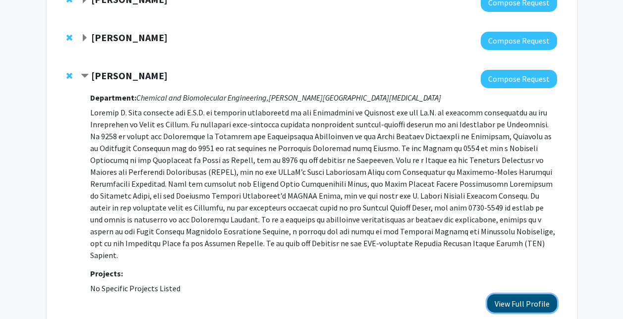
click at [521, 297] on button "View Full Profile" at bounding box center [522, 303] width 70 height 18
click at [72, 75] on div at bounding box center [71, 76] width 10 height 12
click at [69, 75] on span "Remove Jeff Gray from bookmarks" at bounding box center [69, 76] width 6 height 8
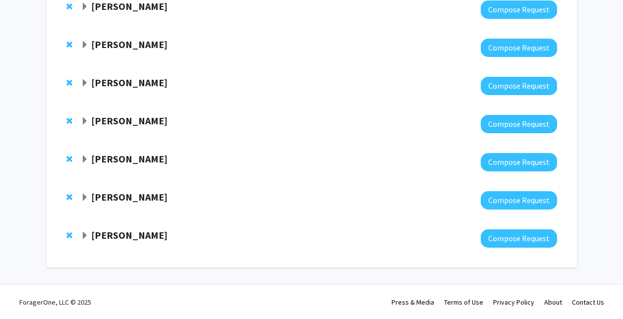
click at [124, 197] on strong "[PERSON_NAME]" at bounding box center [129, 197] width 76 height 12
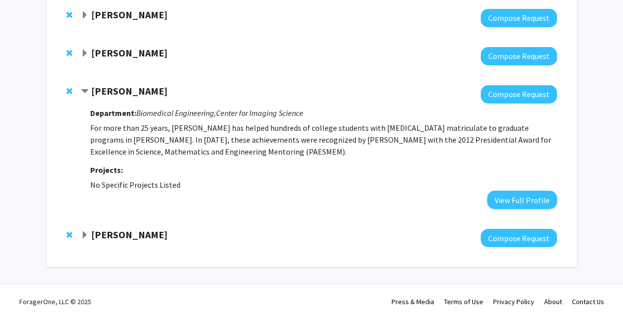
scroll to position [590, 0]
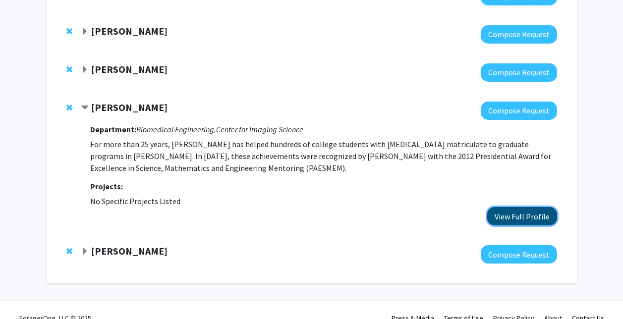
click at [519, 208] on button "View Full Profile" at bounding box center [522, 216] width 70 height 18
click at [69, 107] on span "Remove Tilak Ratnanather from bookmarks" at bounding box center [69, 108] width 6 height 8
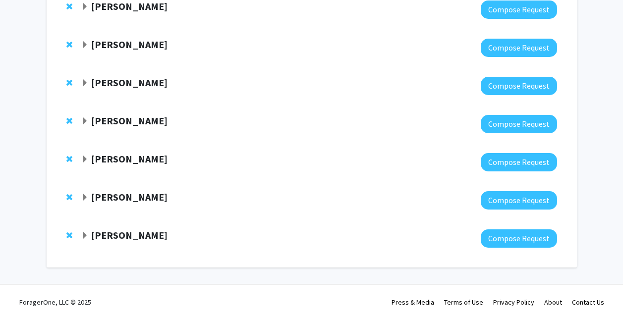
click at [143, 196] on strong "Winston Timp" at bounding box center [129, 197] width 76 height 12
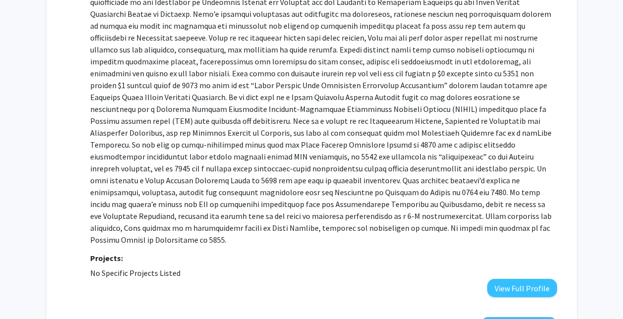
scroll to position [721, 0]
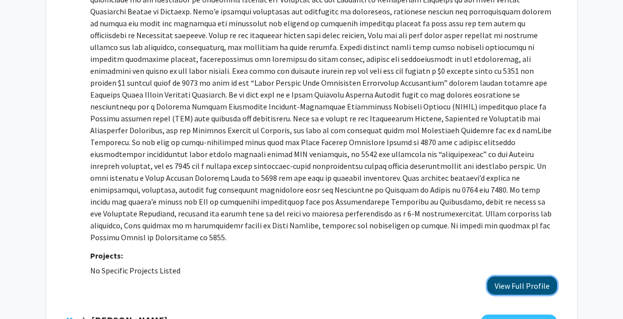
click at [503, 277] on button "View Full Profile" at bounding box center [522, 286] width 70 height 18
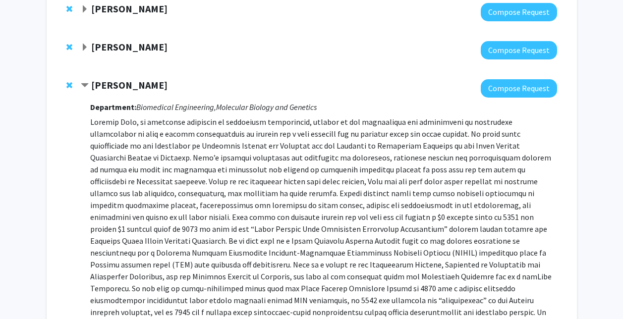
scroll to position [574, 0]
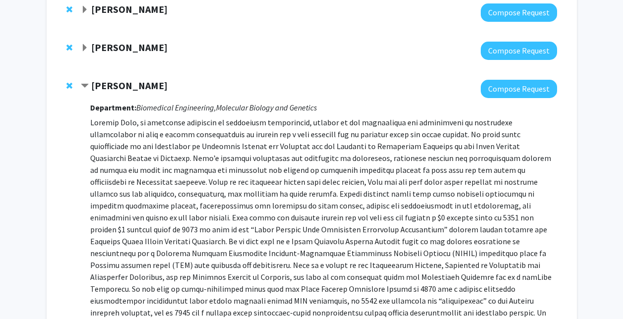
click at [69, 85] on span "Remove Winston Timp from bookmarks" at bounding box center [69, 86] width 6 height 8
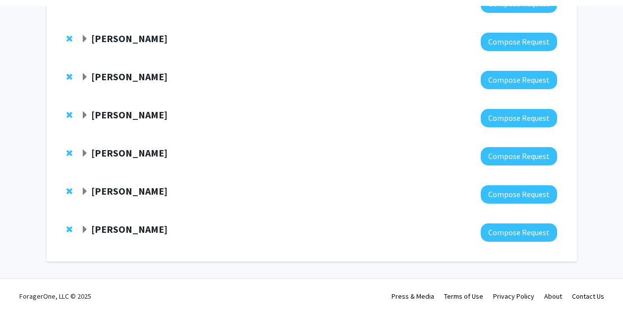
scroll to position [424, 0]
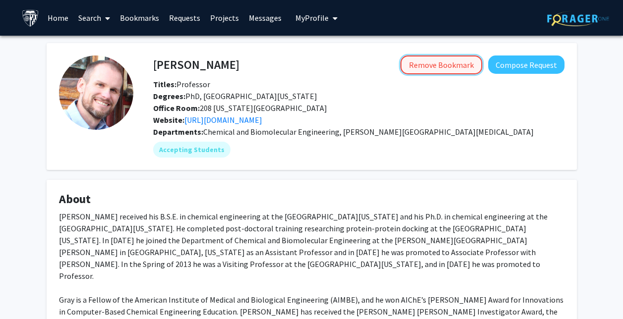
click at [430, 69] on button "Remove Bookmark" at bounding box center [442, 65] width 82 height 19
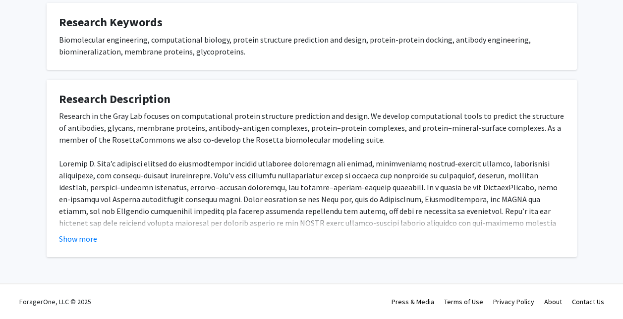
scroll to position [365, 0]
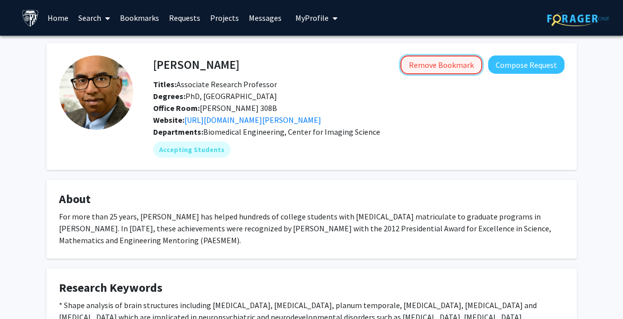
click at [434, 62] on button "Remove Bookmark" at bounding box center [442, 65] width 82 height 19
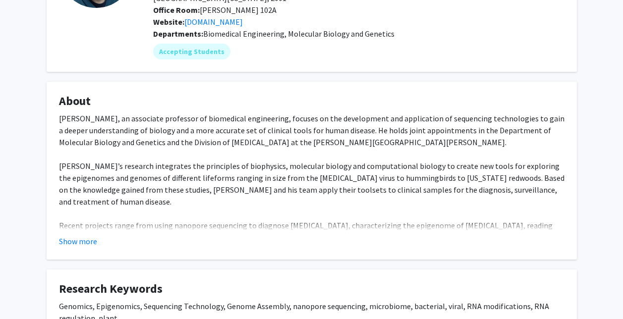
scroll to position [148, 0]
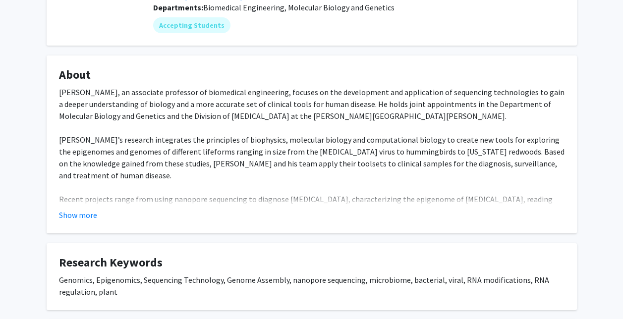
click at [82, 210] on fg-card "About [PERSON_NAME], an associate professor of biomedical engineering, focuses …" at bounding box center [312, 145] width 530 height 178
click at [78, 209] on button "Show more" at bounding box center [78, 215] width 38 height 12
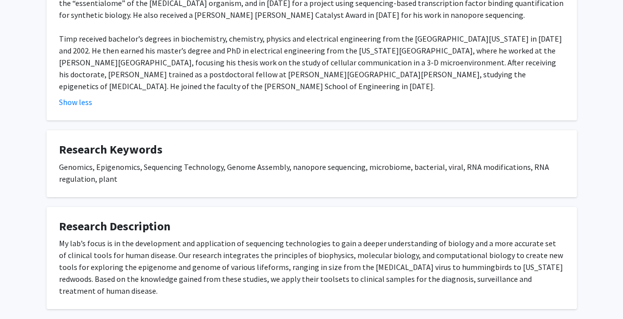
scroll to position [468, 0]
